Goal: Task Accomplishment & Management: Manage account settings

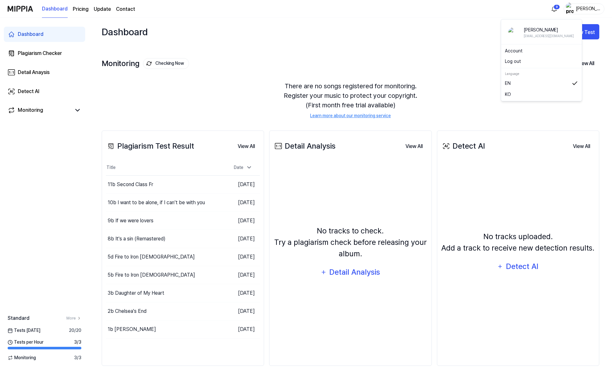
click at [566, 10] on img "button" at bounding box center [570, 9] width 8 height 13
click at [515, 54] on link "Account" at bounding box center [541, 51] width 73 height 7
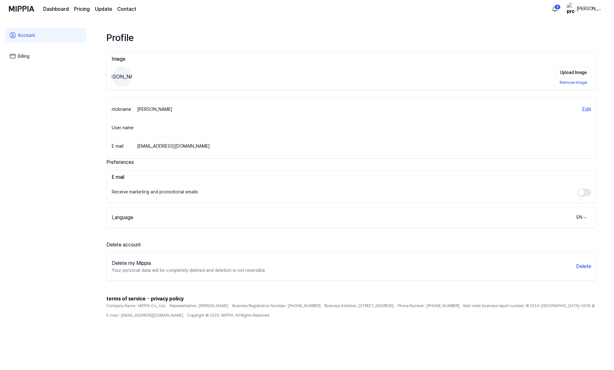
scroll to position [65, 0]
click at [586, 268] on button "Delete" at bounding box center [582, 267] width 15 height 8
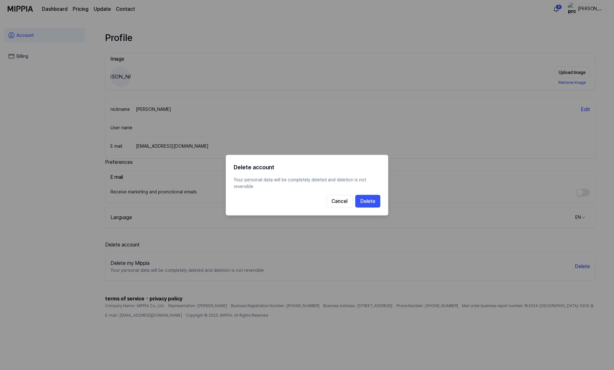
click at [380, 207] on button "Delete" at bounding box center [367, 201] width 25 height 13
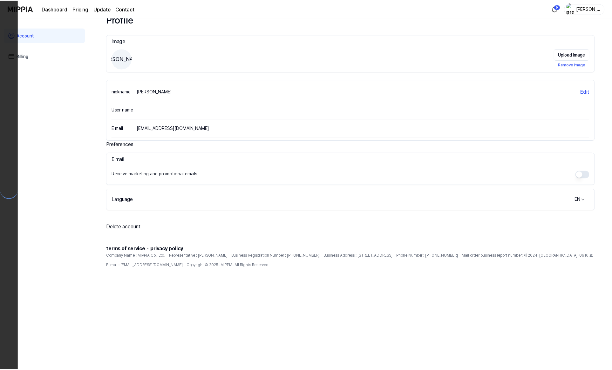
scroll to position [25, 0]
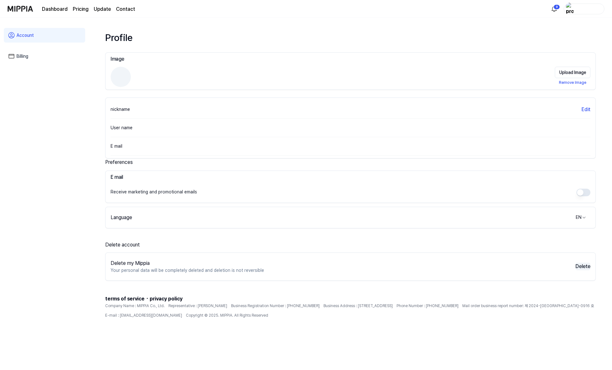
click at [581, 270] on button "Delete" at bounding box center [582, 267] width 15 height 8
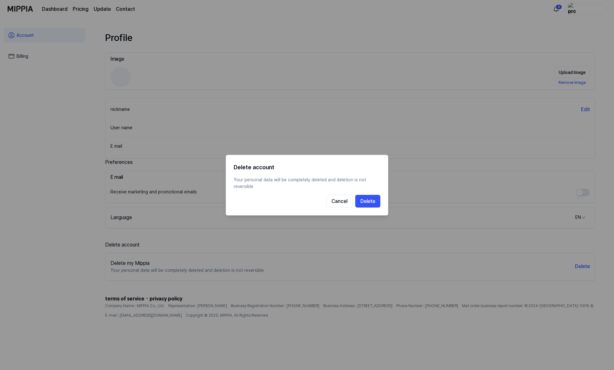
click at [380, 203] on button "Delete" at bounding box center [367, 201] width 25 height 13
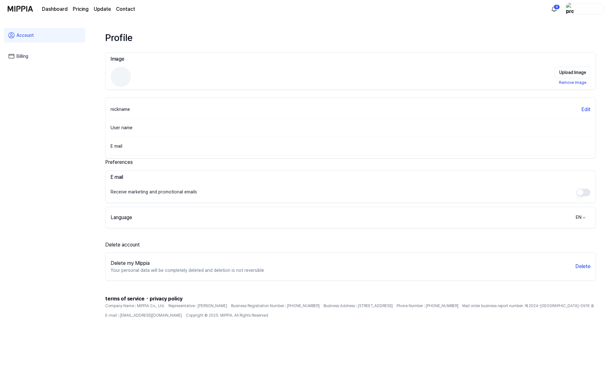
scroll to position [0, 0]
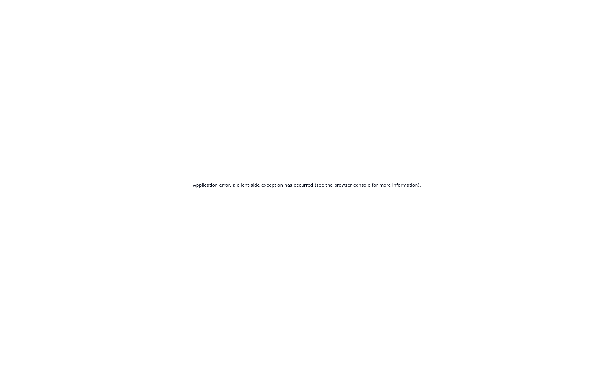
click at [132, 47] on div "Application error: a client-side exception has occurred (see the browser consol…" at bounding box center [307, 185] width 614 height 370
